Goal: Task Accomplishment & Management: Complete application form

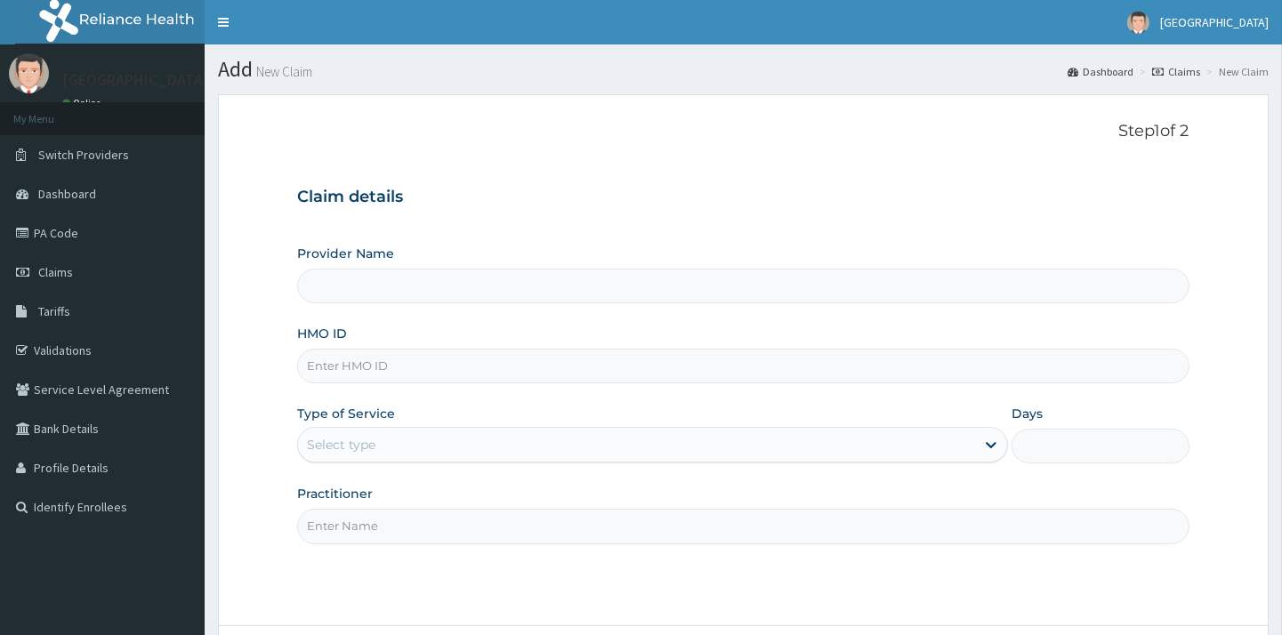
type input "[GEOGRAPHIC_DATA]"
click at [476, 360] on input "HMO ID" at bounding box center [743, 366] width 892 height 35
type input "SDI/10088/D"
click at [461, 439] on div "Select type" at bounding box center [636, 445] width 677 height 28
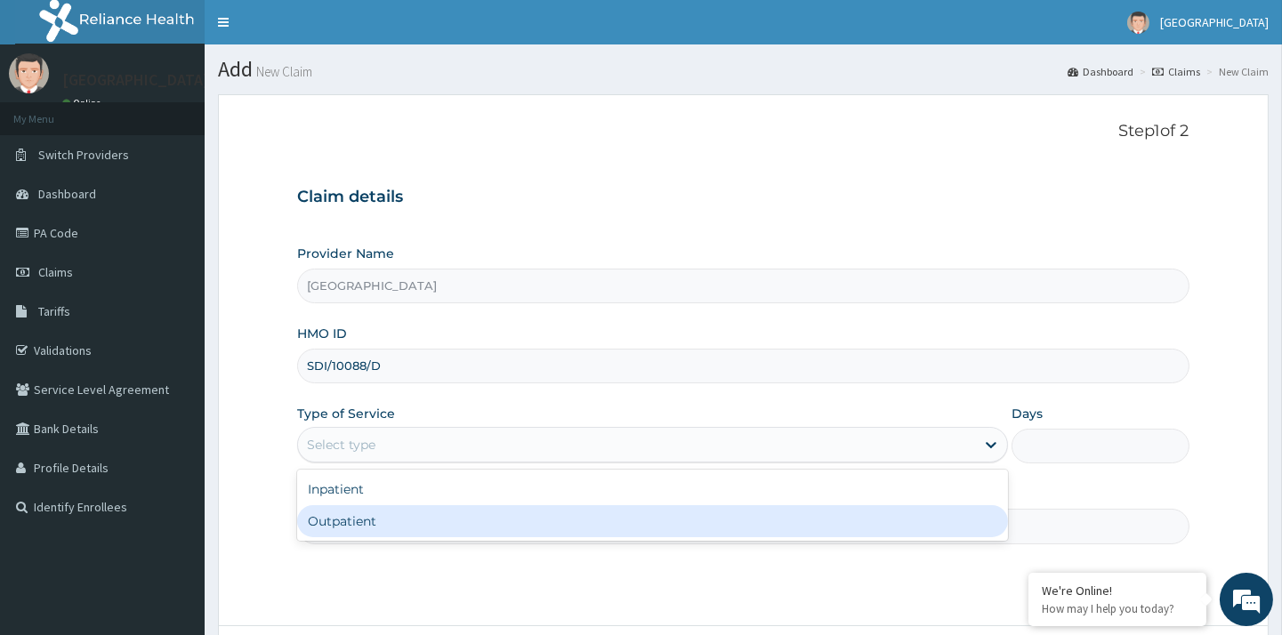
click at [393, 527] on div "Outpatient" at bounding box center [652, 521] width 711 height 32
type input "1"
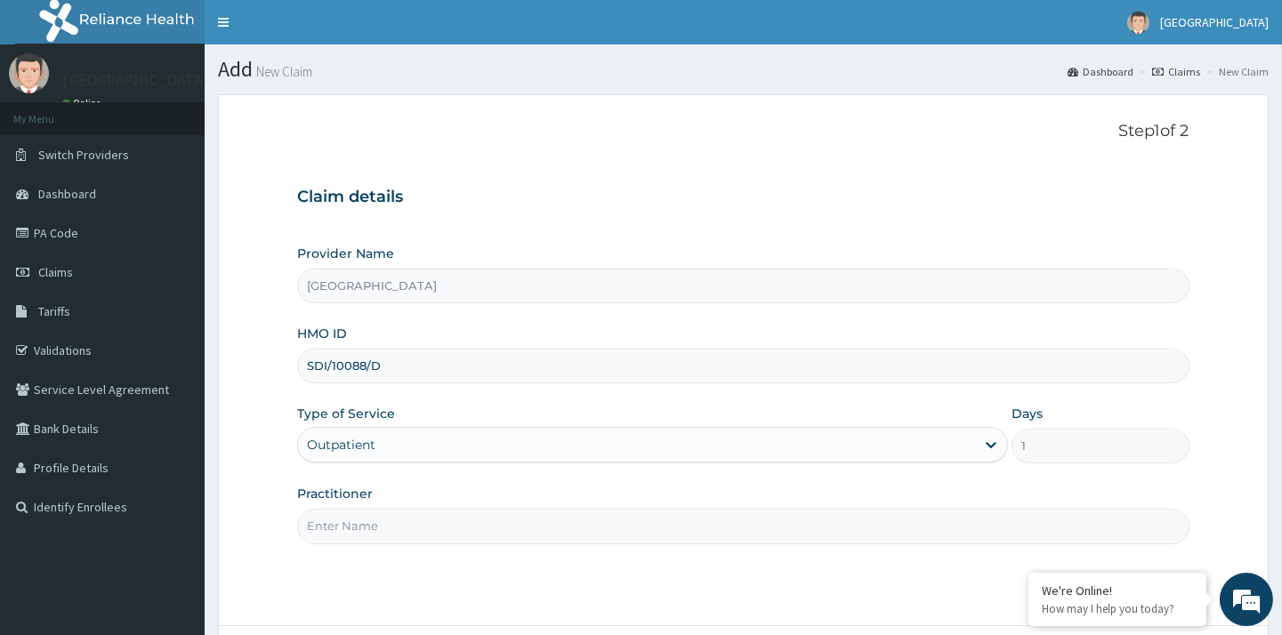
click at [581, 534] on input "Practitioner" at bounding box center [743, 526] width 892 height 35
type input "[PERSON_NAME]"
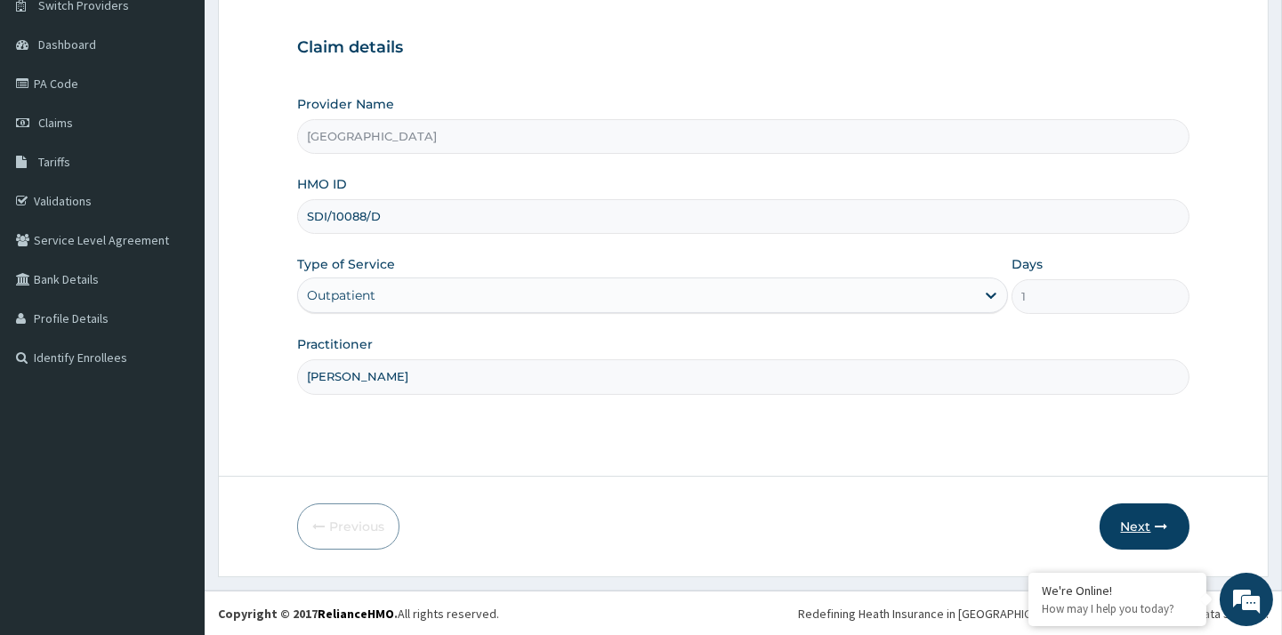
click at [1169, 540] on button "Next" at bounding box center [1145, 527] width 90 height 46
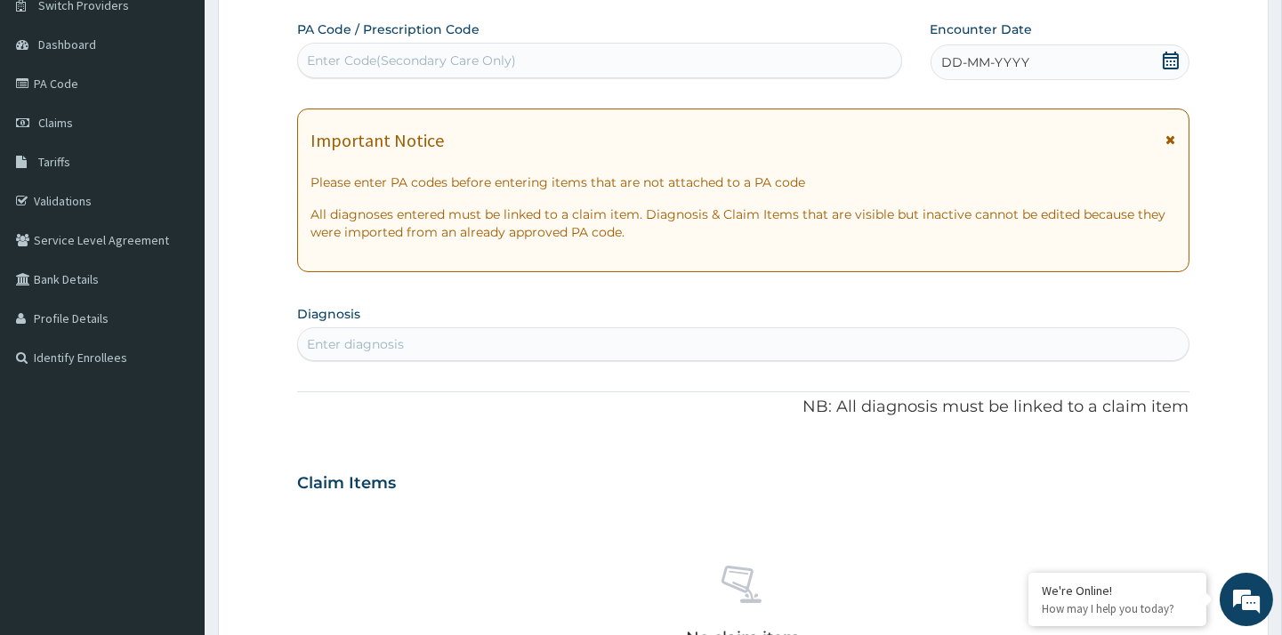
click at [1137, 513] on div "No claim item" at bounding box center [743, 609] width 892 height 205
click at [1167, 62] on icon at bounding box center [1171, 61] width 18 height 18
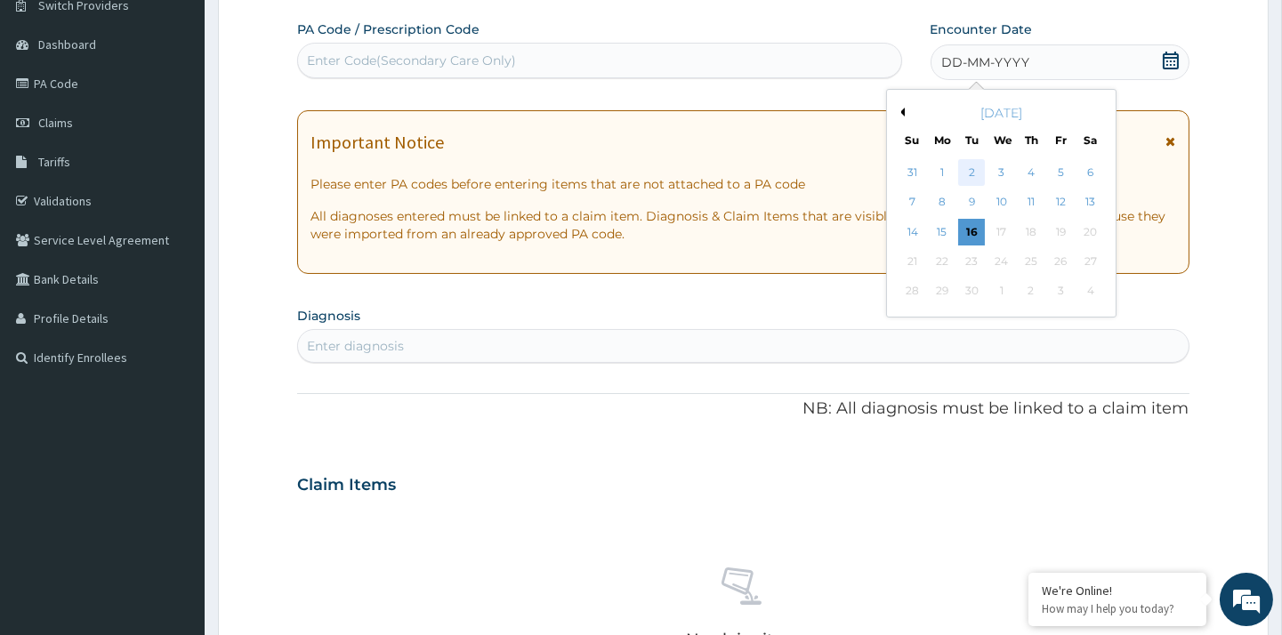
click at [973, 183] on div "2" at bounding box center [971, 172] width 27 height 27
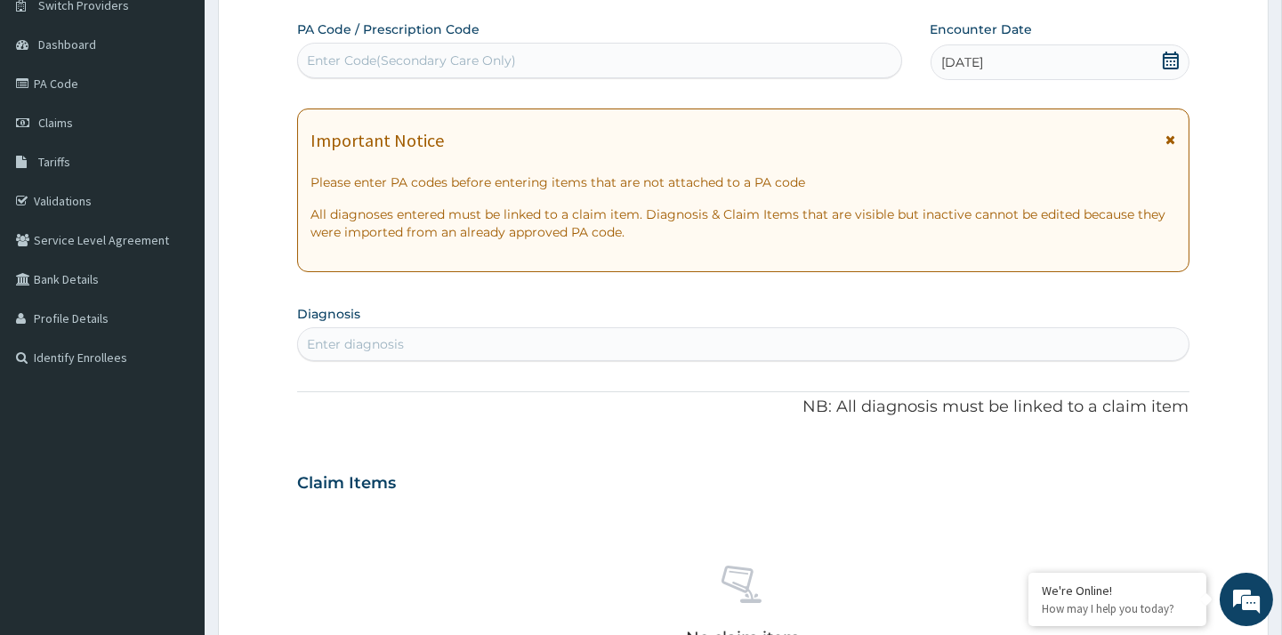
click at [98, 578] on aside "[GEOGRAPHIC_DATA] Online My Menu Switch Providers Dashboard PA Code Claims Tari…" at bounding box center [102, 490] width 205 height 1278
click at [344, 345] on div "Enter diagnosis" at bounding box center [355, 344] width 97 height 18
type input "A"
type input "abdomina"
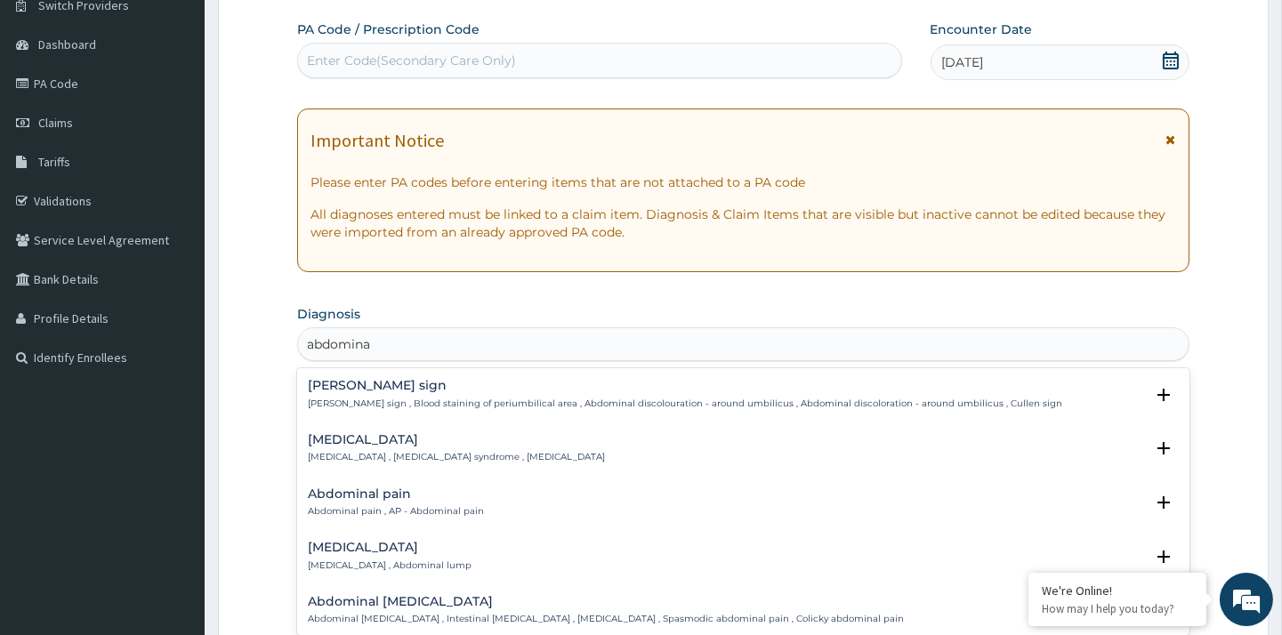
click at [458, 489] on h4 "Abdominal pain" at bounding box center [396, 494] width 176 height 13
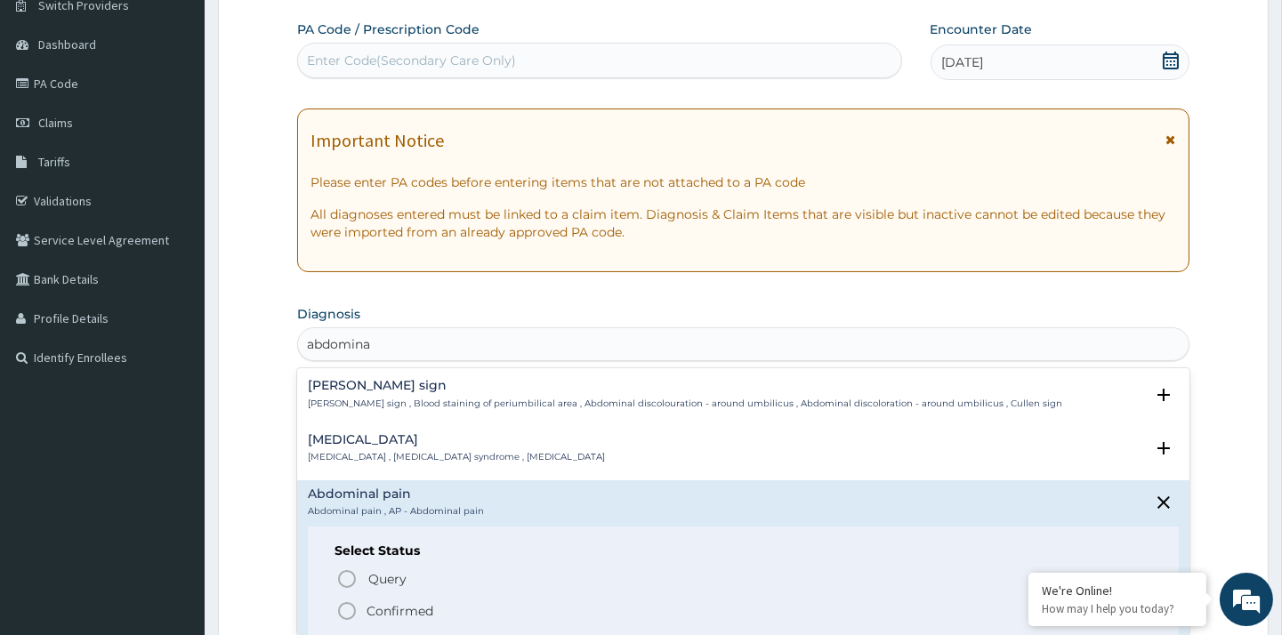
click at [348, 607] on icon "status option filled" at bounding box center [346, 611] width 21 height 21
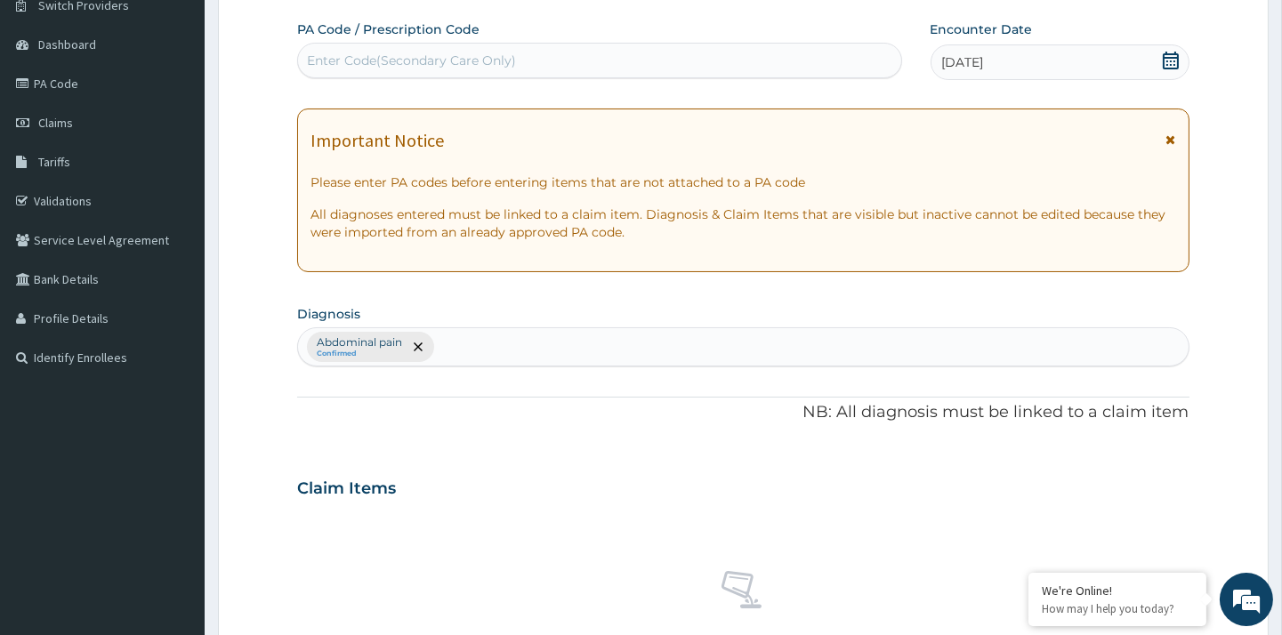
scroll to position [536, 0]
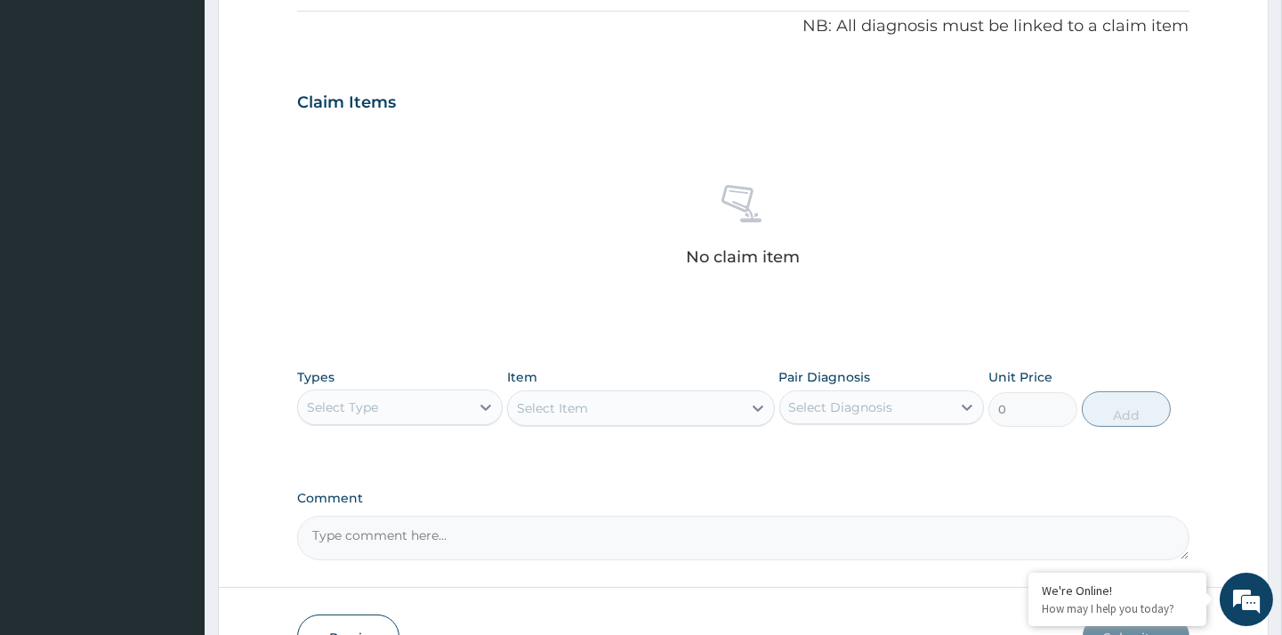
click at [425, 390] on div "Select Type" at bounding box center [399, 408] width 205 height 36
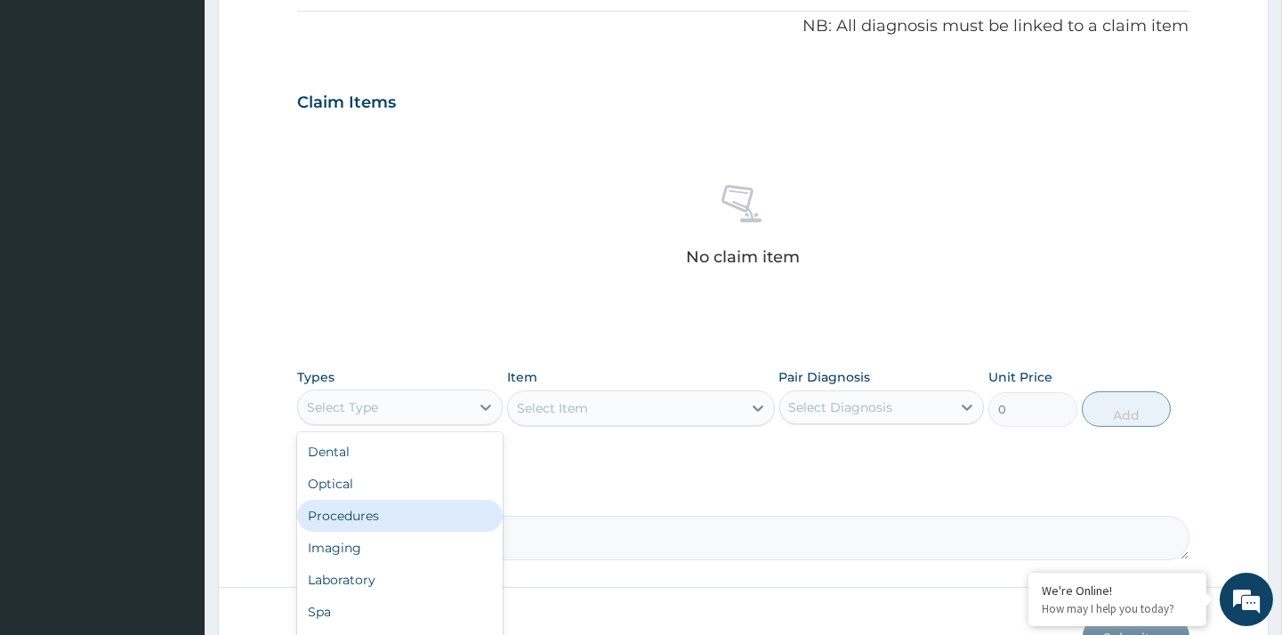
click at [421, 508] on div "Procedures" at bounding box center [399, 516] width 205 height 32
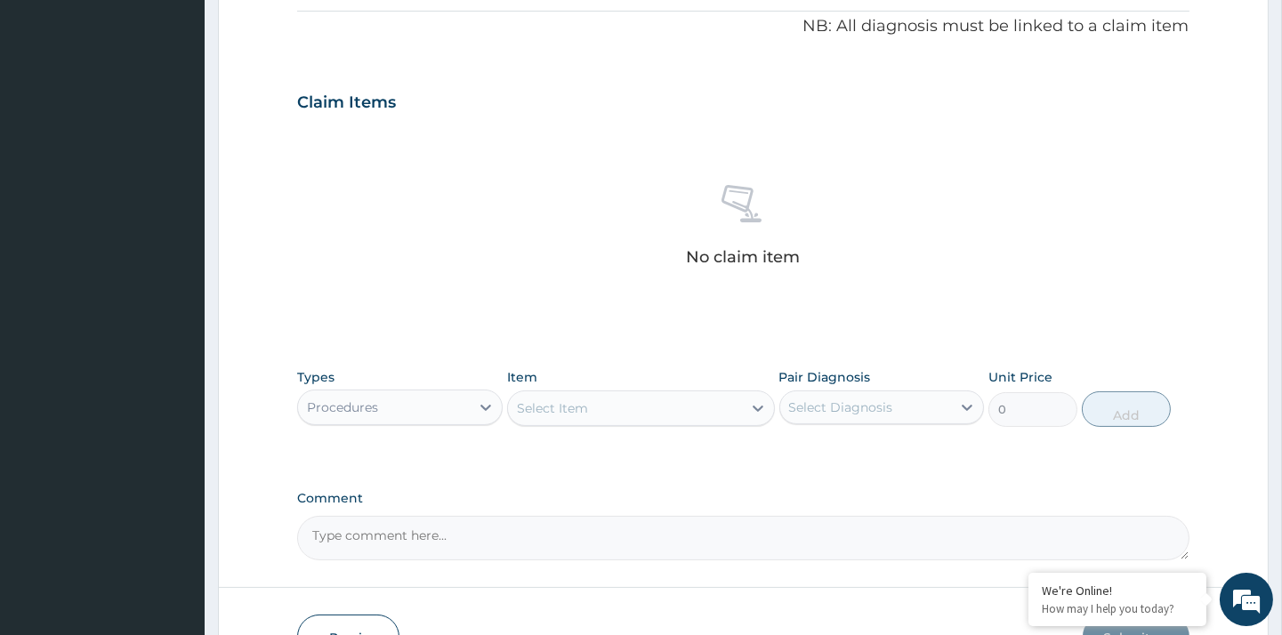
click at [718, 412] on div "Select Item" at bounding box center [625, 408] width 234 height 28
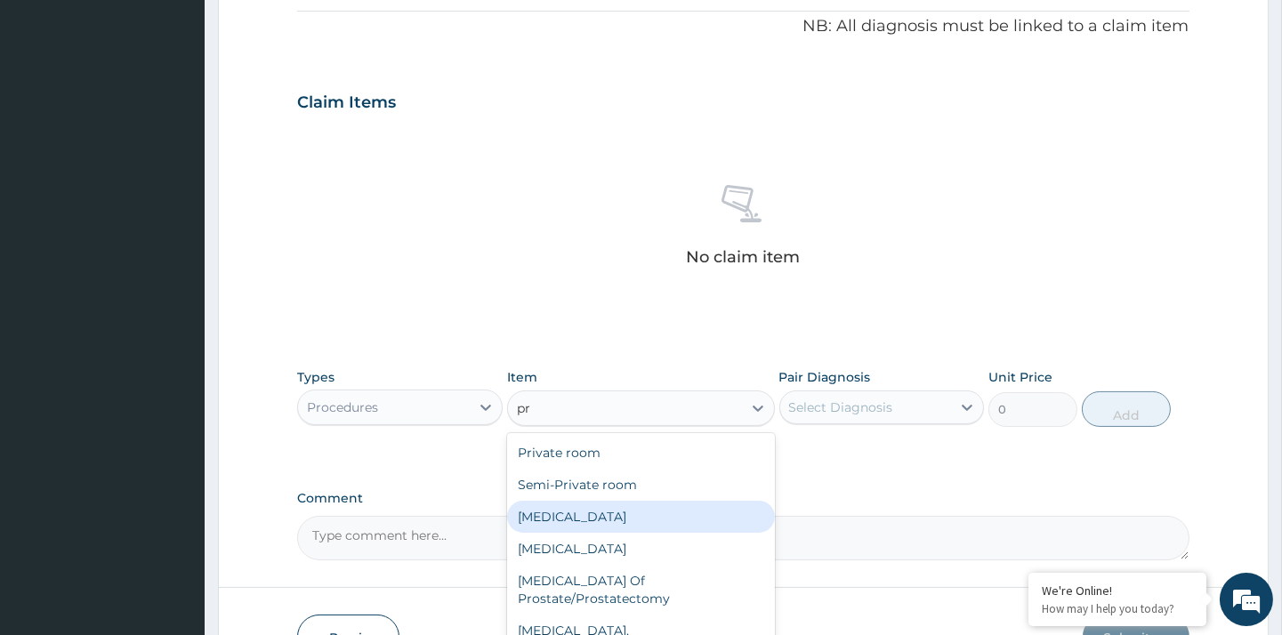
type input "p"
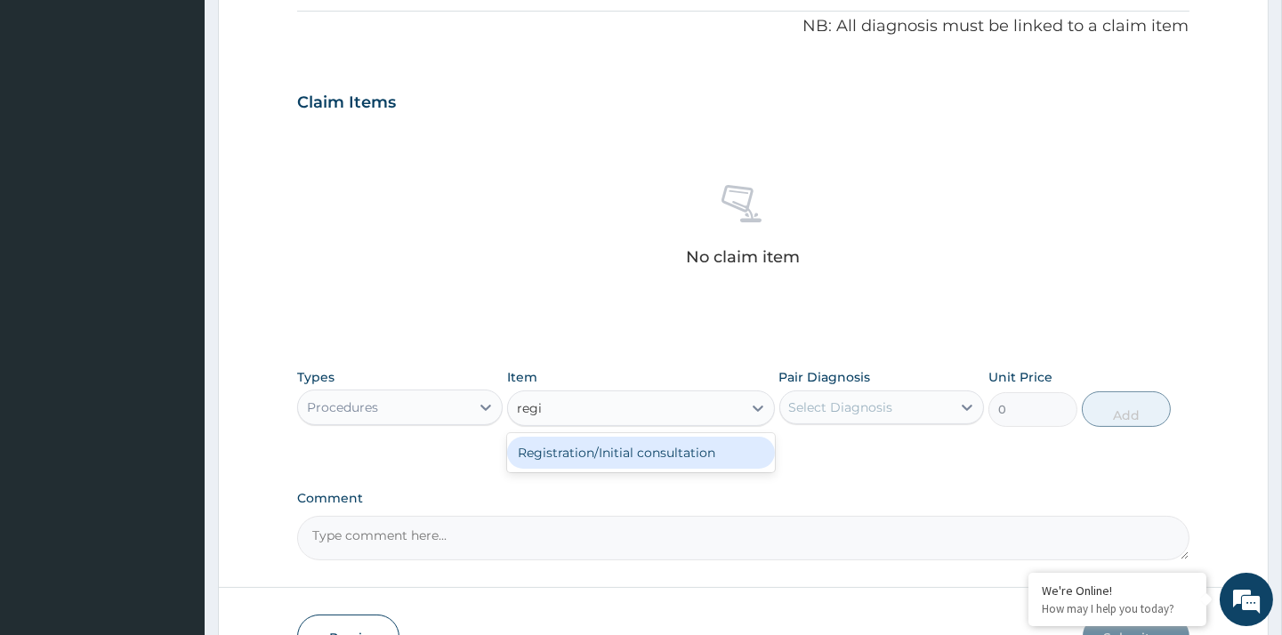
type input "regis"
type input "5000"
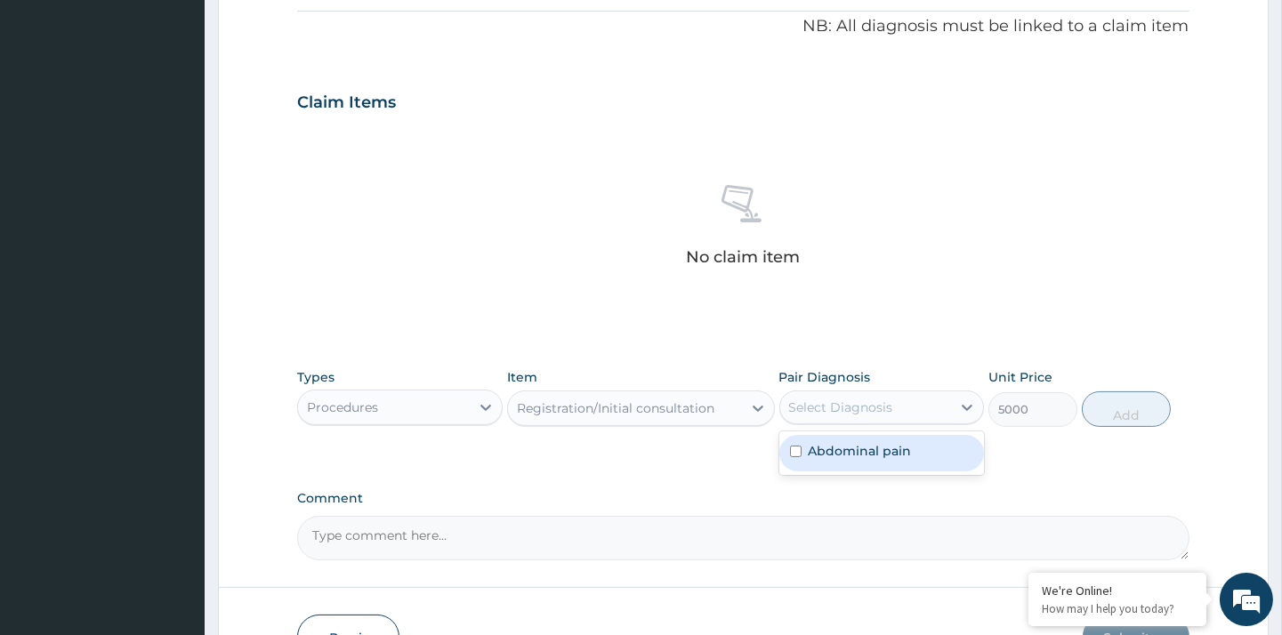
click at [848, 395] on div "Select Diagnosis" at bounding box center [865, 407] width 171 height 28
click at [887, 450] on label "Abdominal pain" at bounding box center [860, 451] width 103 height 18
checkbox input "true"
